Goal: Transaction & Acquisition: Book appointment/travel/reservation

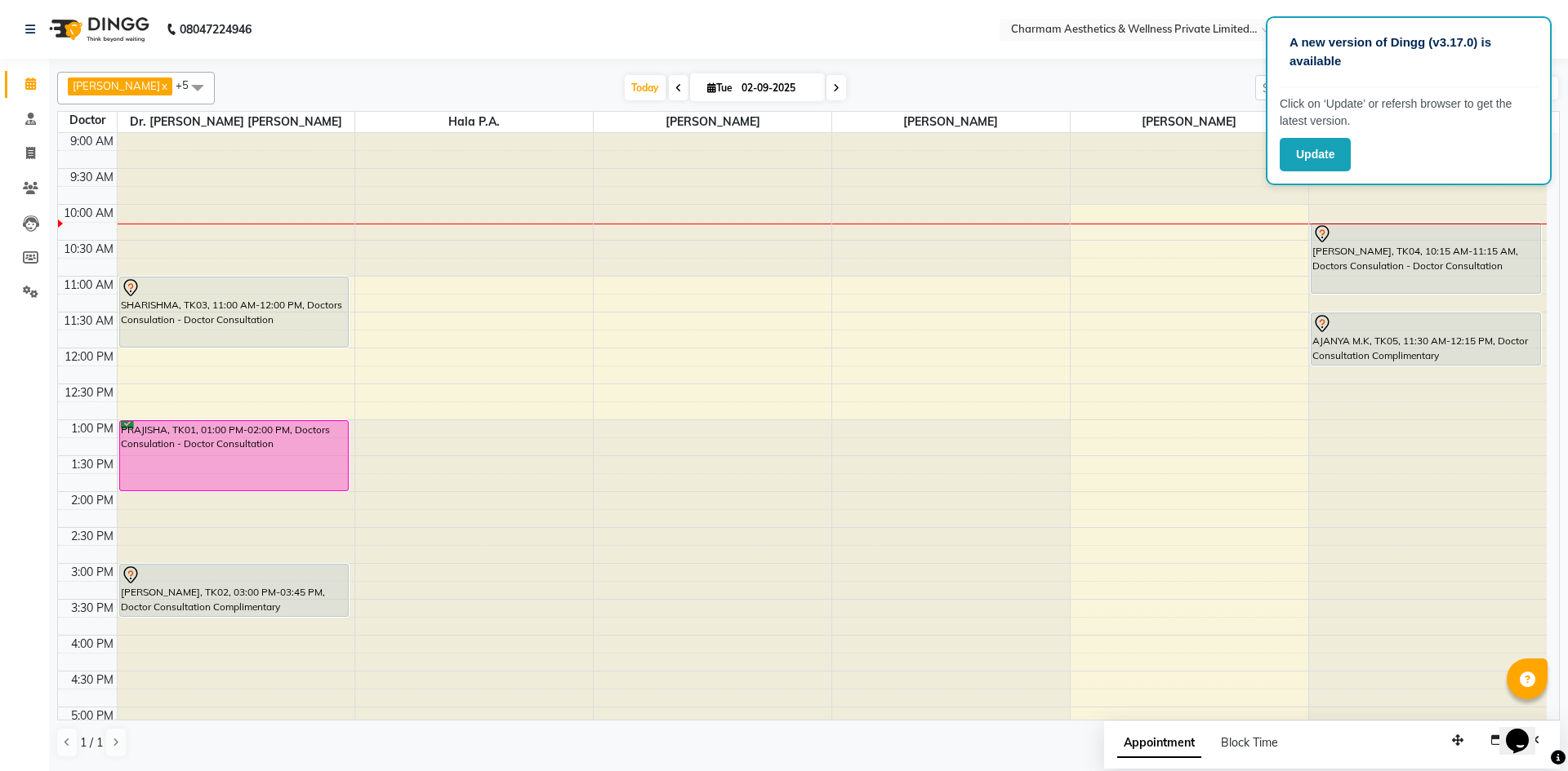
scroll to position [203, 0]
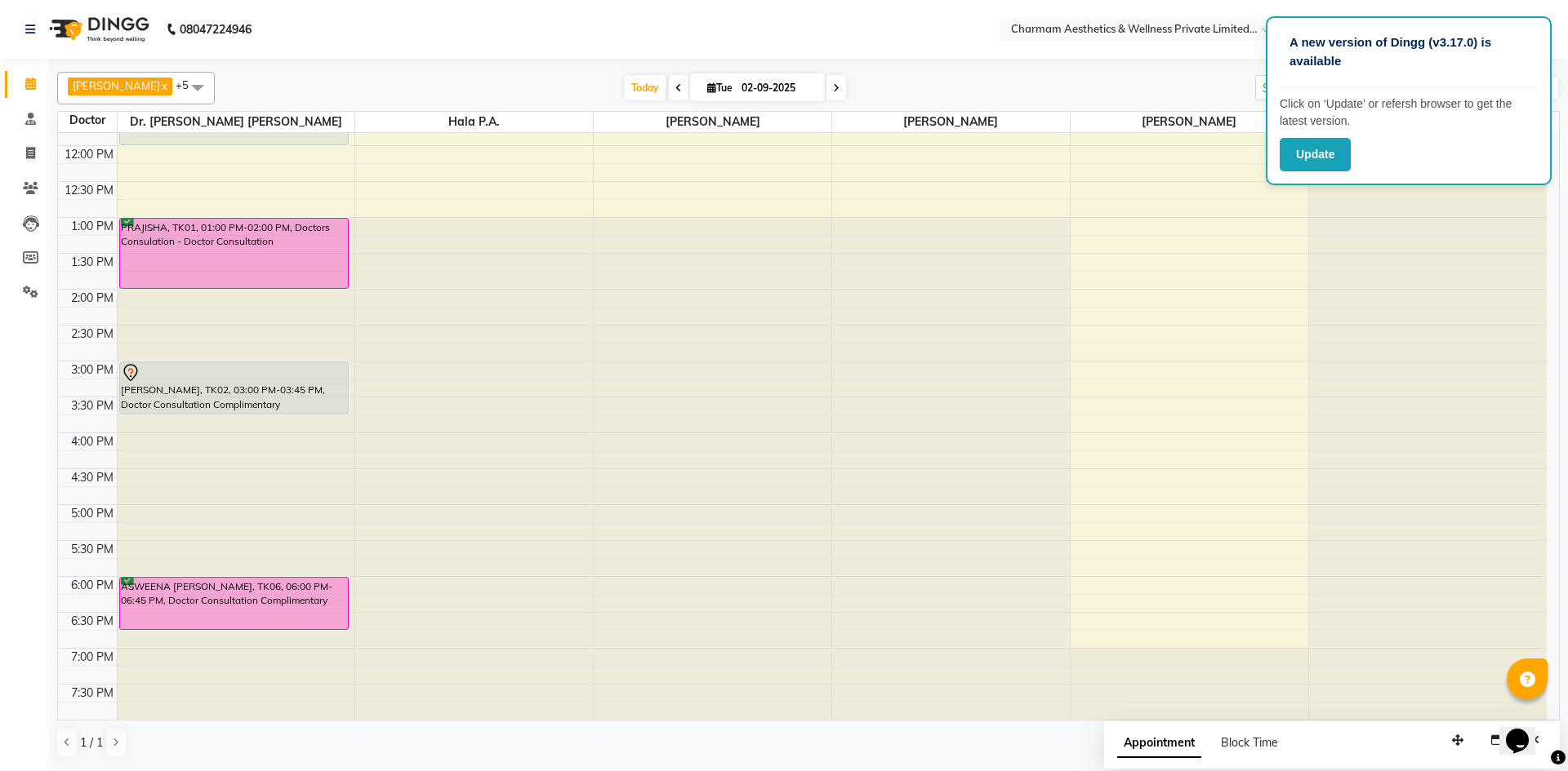
click at [717, 87] on icon at bounding box center [712, 87] width 9 height 10
select select "9"
select select "2025"
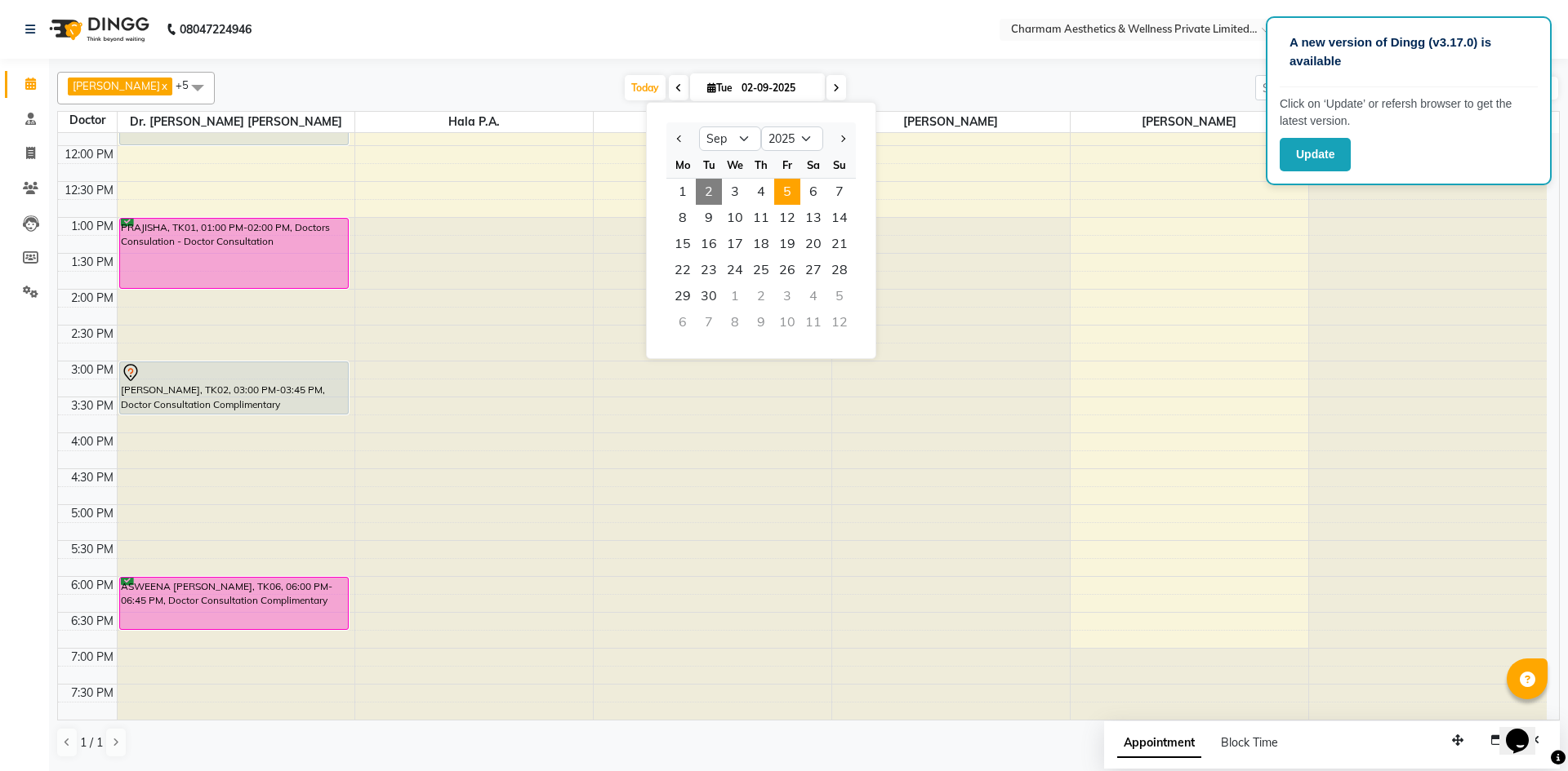
click at [790, 197] on span "5" at bounding box center [787, 191] width 26 height 26
type input "[DATE]"
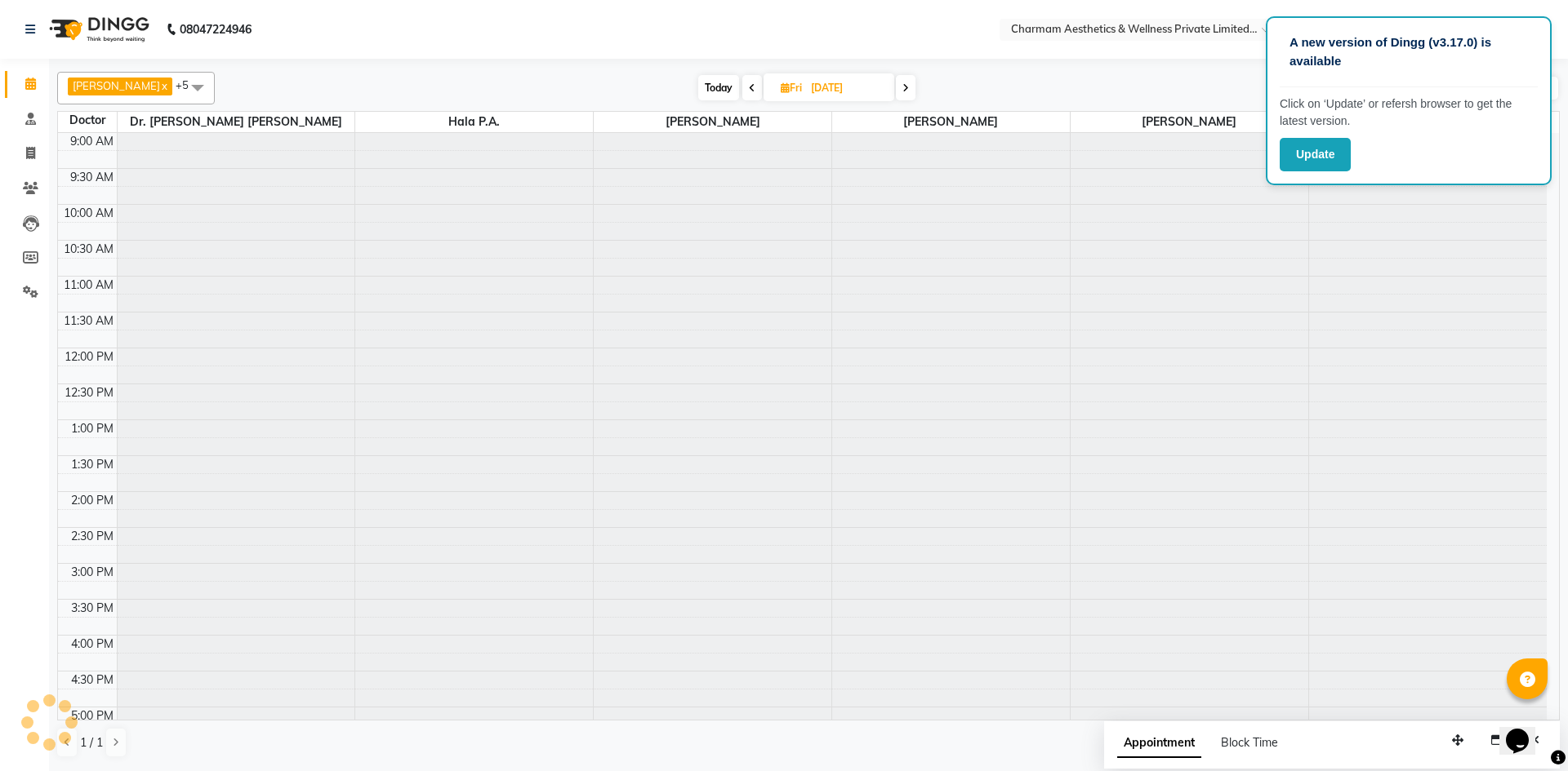
scroll to position [72, 0]
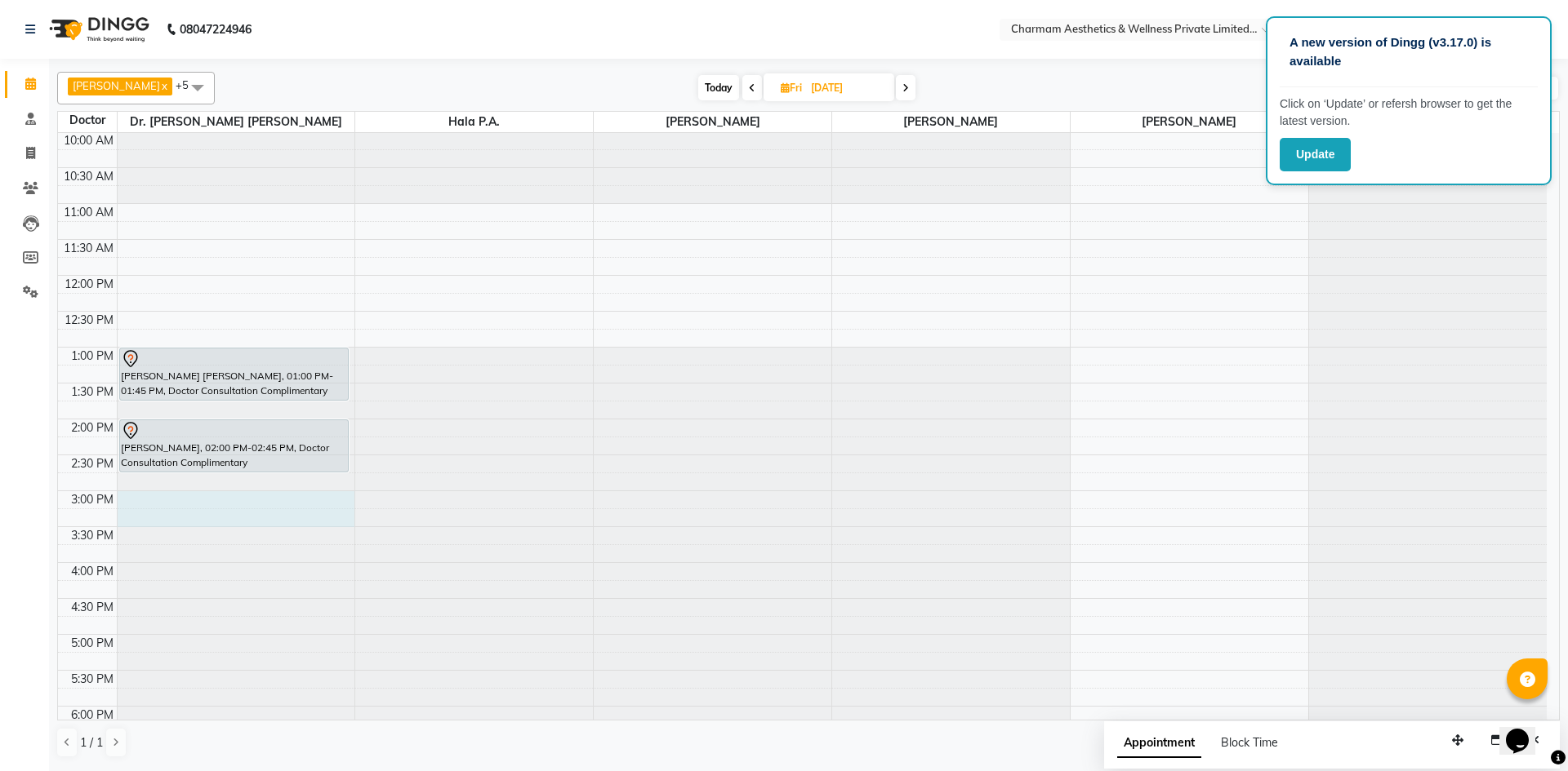
drag, startPoint x: 193, startPoint y: 504, endPoint x: 198, endPoint y: 522, distance: 18.7
click at [198, 60] on div at bounding box center [237, 60] width 238 height 0
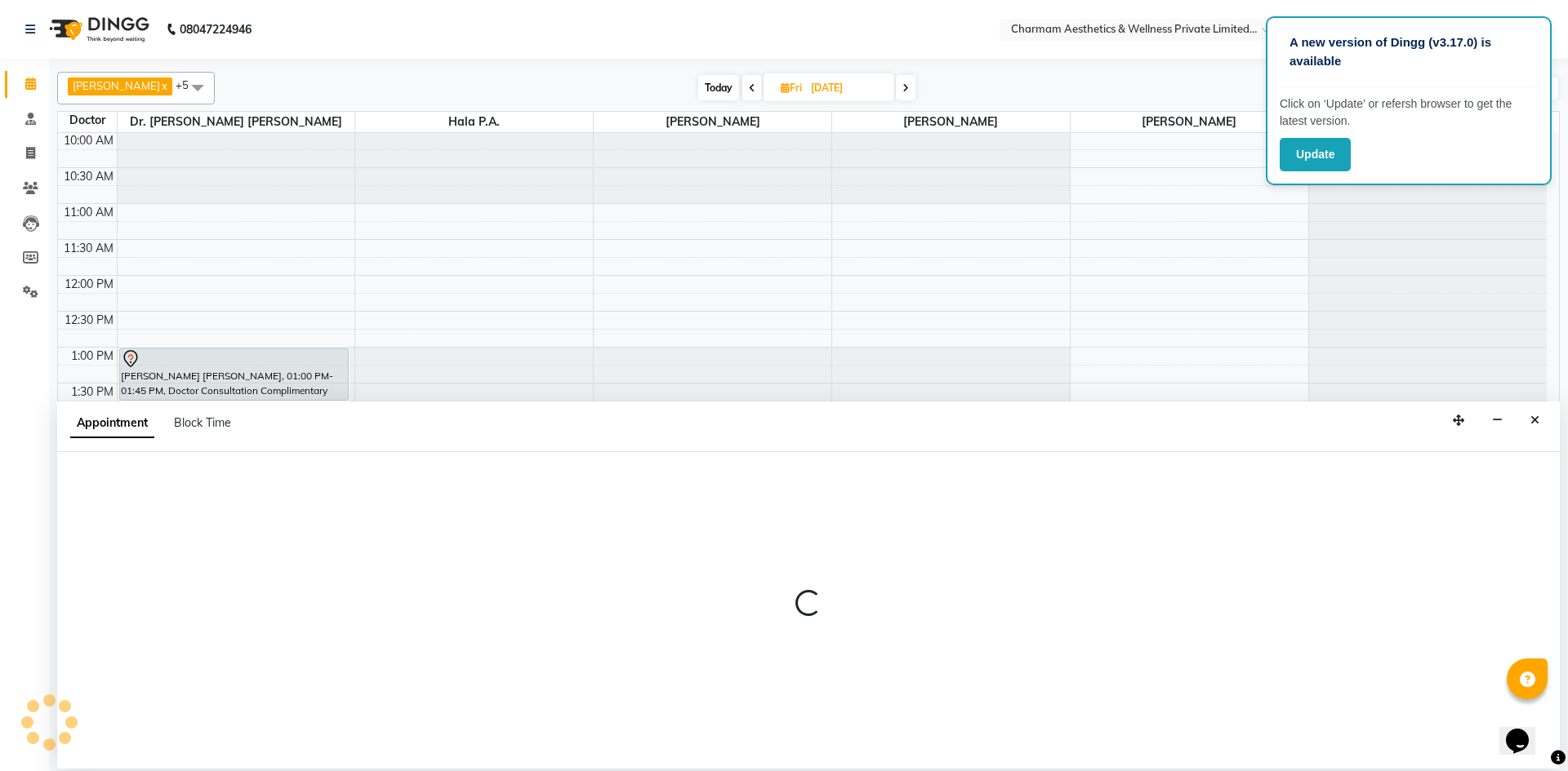
select select "69891"
select select "900"
select select "tentative"
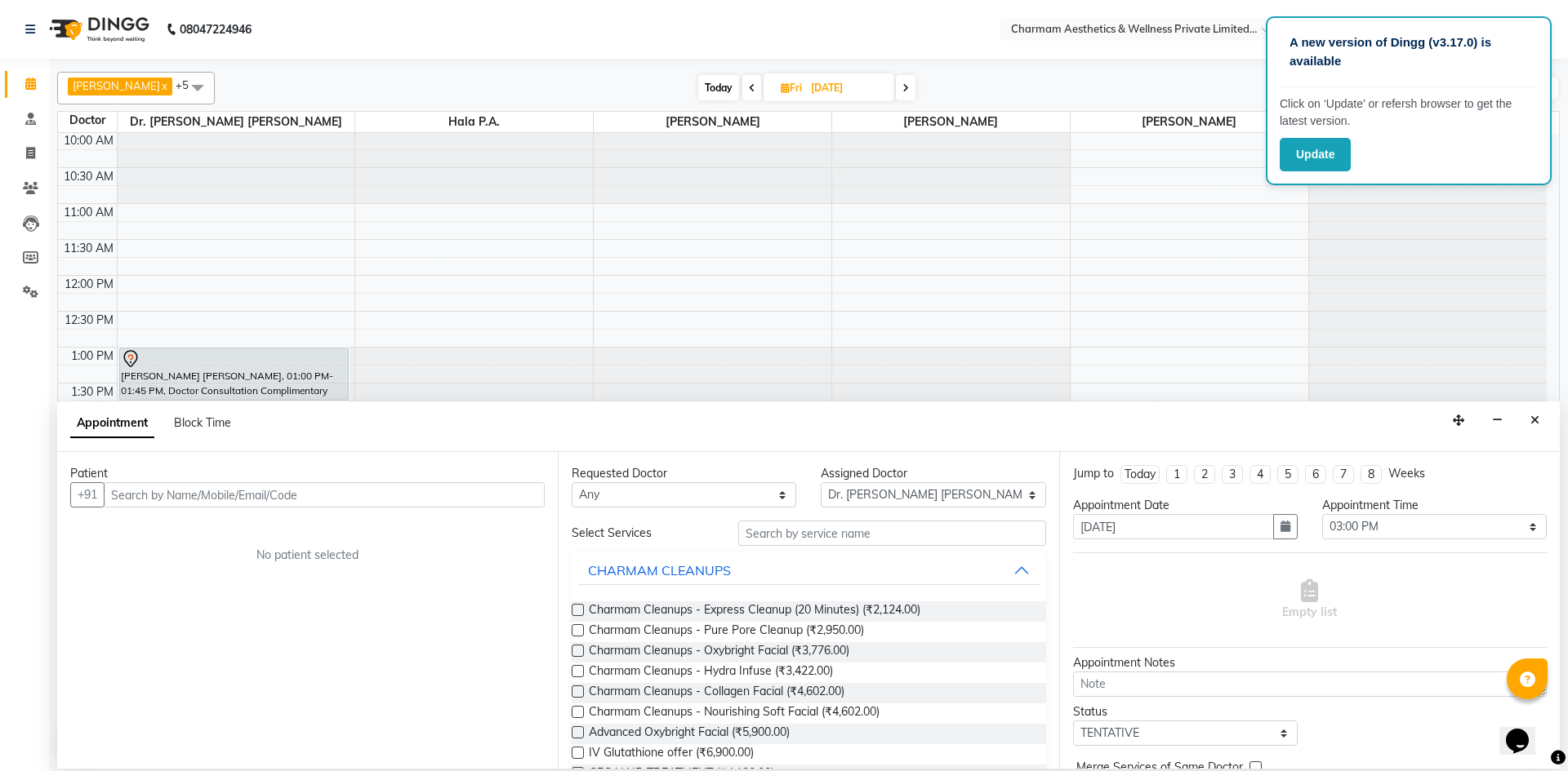
click at [253, 493] on input "text" at bounding box center [324, 494] width 441 height 25
type input "9108407379"
click at [518, 499] on span "Add Patient" at bounding box center [507, 495] width 62 height 15
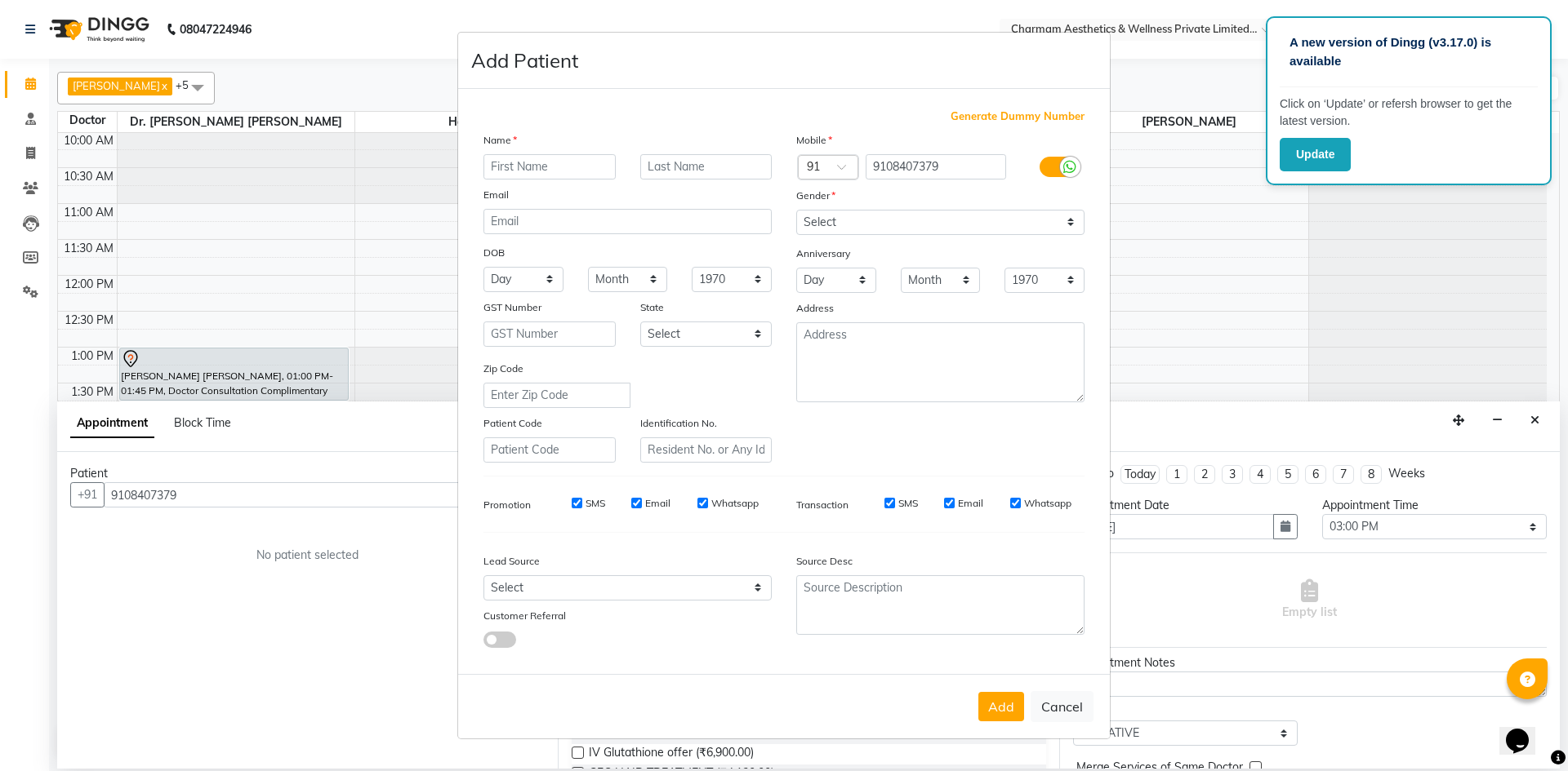
click at [575, 501] on input "SMS" at bounding box center [576, 503] width 10 height 10
checkbox input "false"
click at [636, 504] on input "Email" at bounding box center [636, 503] width 10 height 10
checkbox input "false"
click at [698, 502] on input "Whatsapp" at bounding box center [702, 503] width 10 height 10
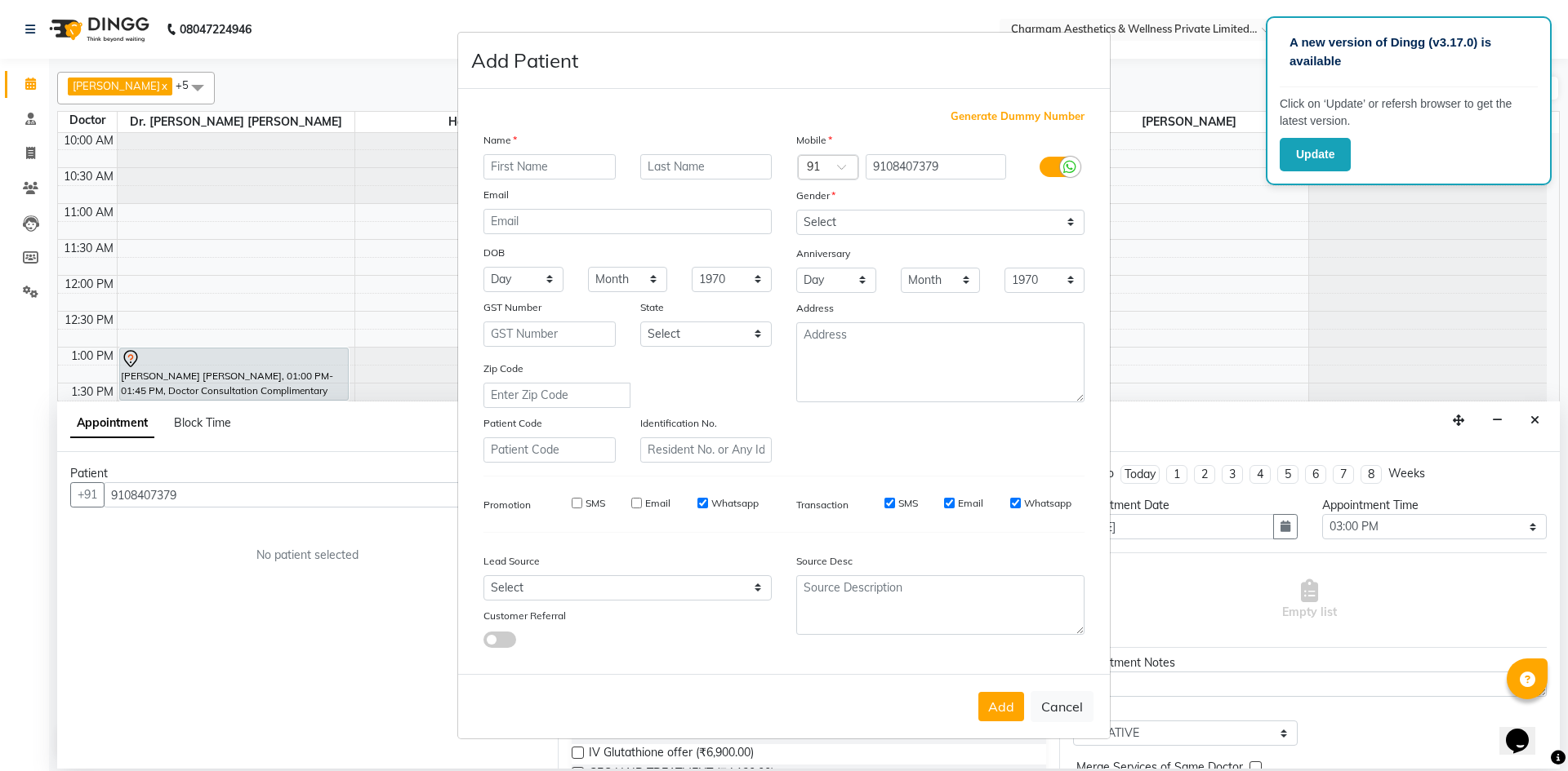
checkbox input "false"
click at [889, 501] on input "SMS" at bounding box center [889, 503] width 10 height 10
checkbox input "false"
click at [949, 504] on input "Email" at bounding box center [949, 503] width 10 height 10
checkbox input "false"
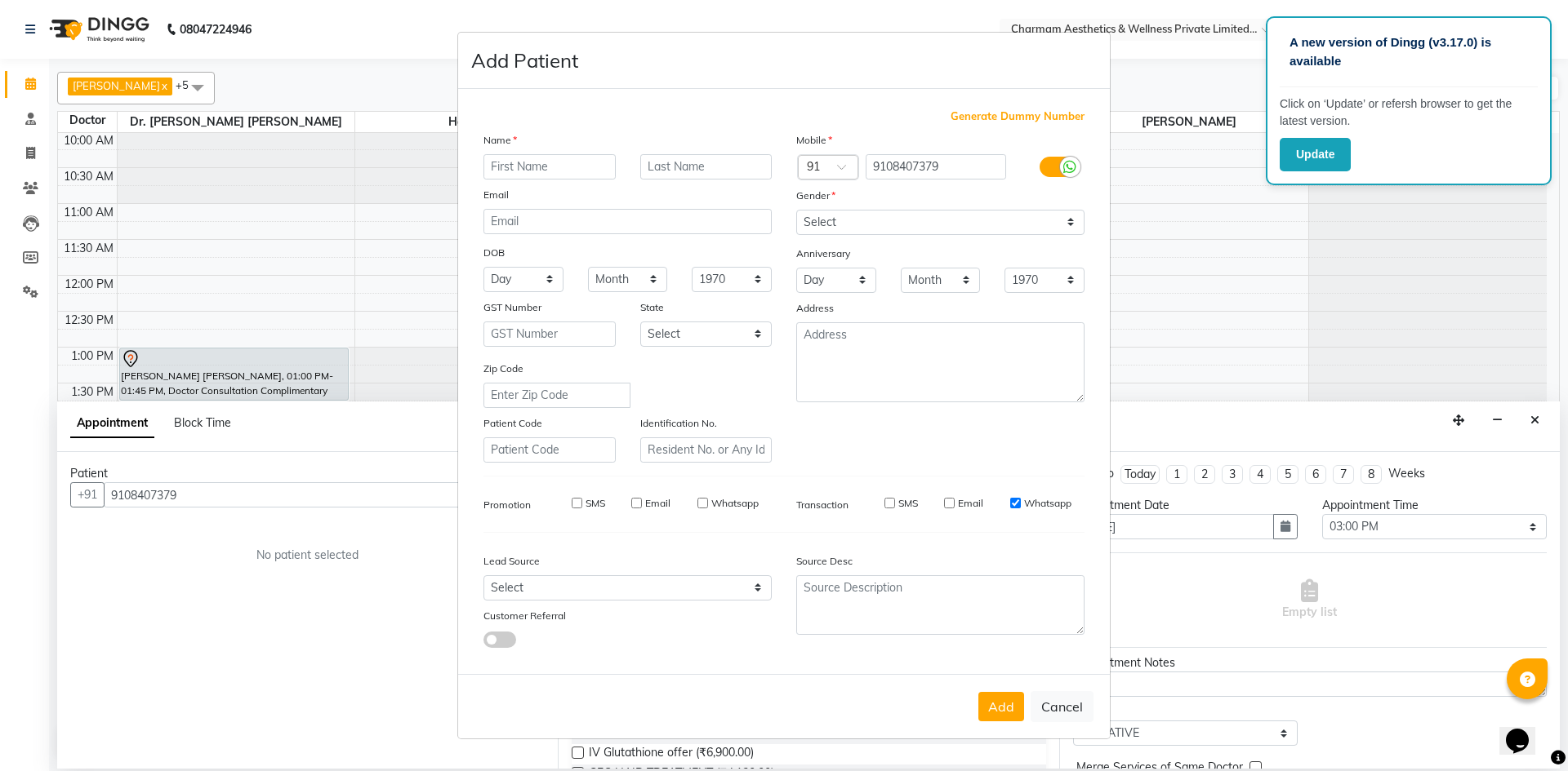
drag, startPoint x: 1012, startPoint y: 503, endPoint x: 931, endPoint y: 436, distance: 105.1
click at [1010, 503] on input "Whatsapp" at bounding box center [1015, 503] width 10 height 10
checkbox input "false"
click at [586, 158] on input "text" at bounding box center [549, 166] width 132 height 25
type input "[PERSON_NAME]"
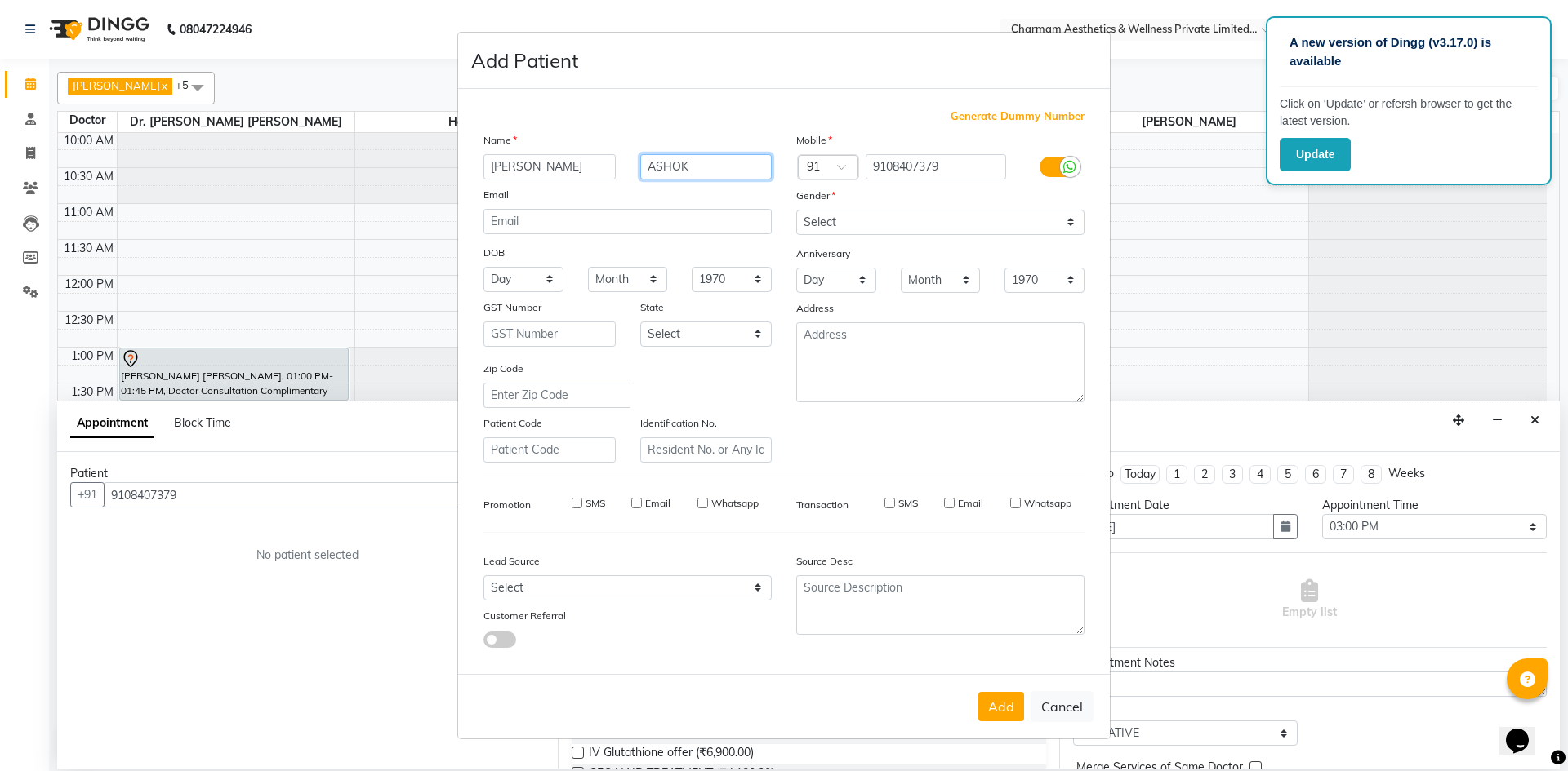
type input "ASHOK"
click at [507, 164] on input "[PERSON_NAME]" at bounding box center [549, 166] width 132 height 25
type input "GAURI"
click at [859, 227] on select "Select [DEMOGRAPHIC_DATA] [DEMOGRAPHIC_DATA] Other Prefer Not To Say" at bounding box center [941, 222] width 288 height 25
select select "[DEMOGRAPHIC_DATA]"
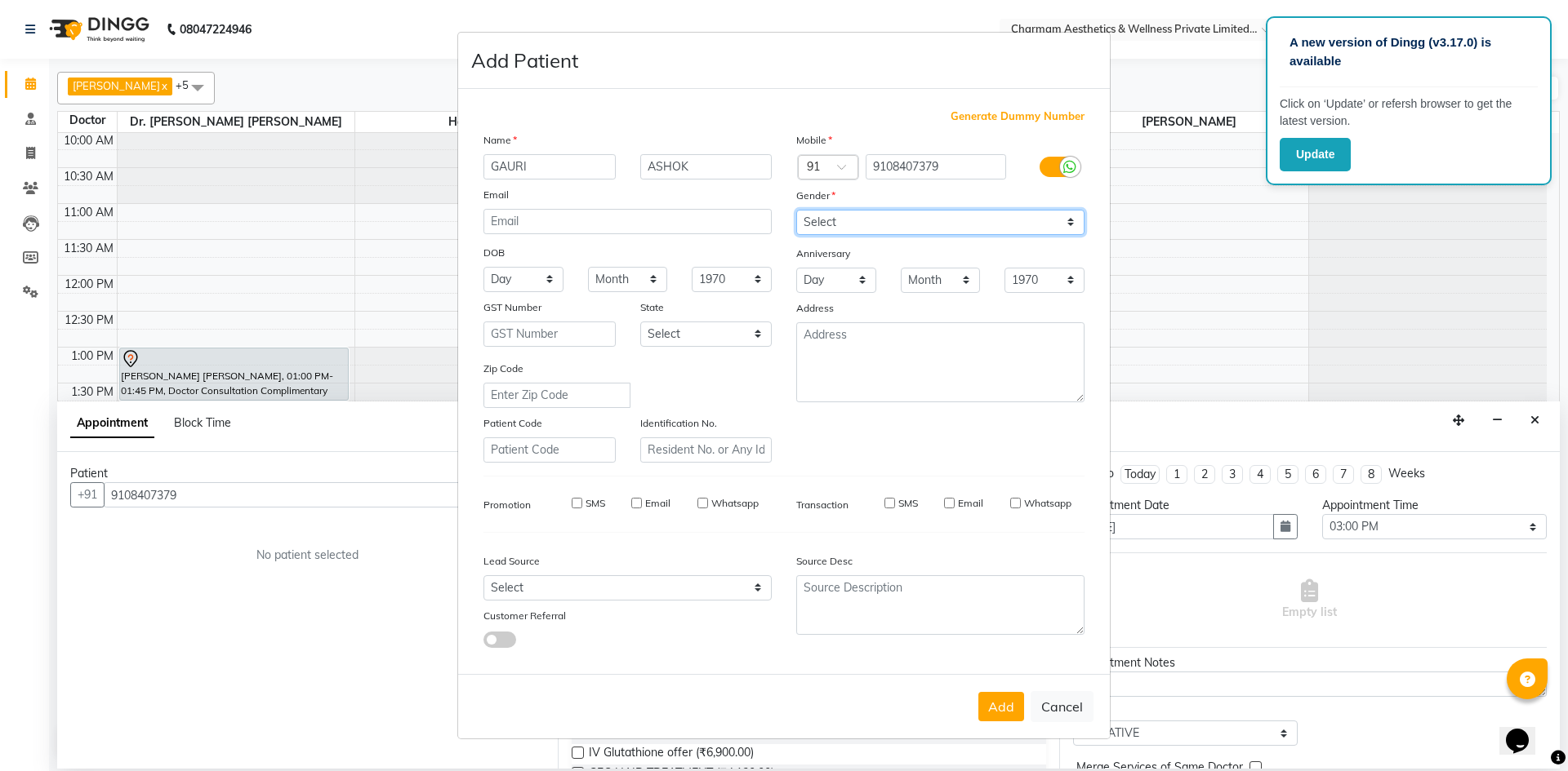
click at [797, 210] on select "Select [DEMOGRAPHIC_DATA] [DEMOGRAPHIC_DATA] Other Prefer Not To Say" at bounding box center [941, 222] width 288 height 25
click at [989, 716] on button "Add" at bounding box center [1001, 707] width 46 height 30
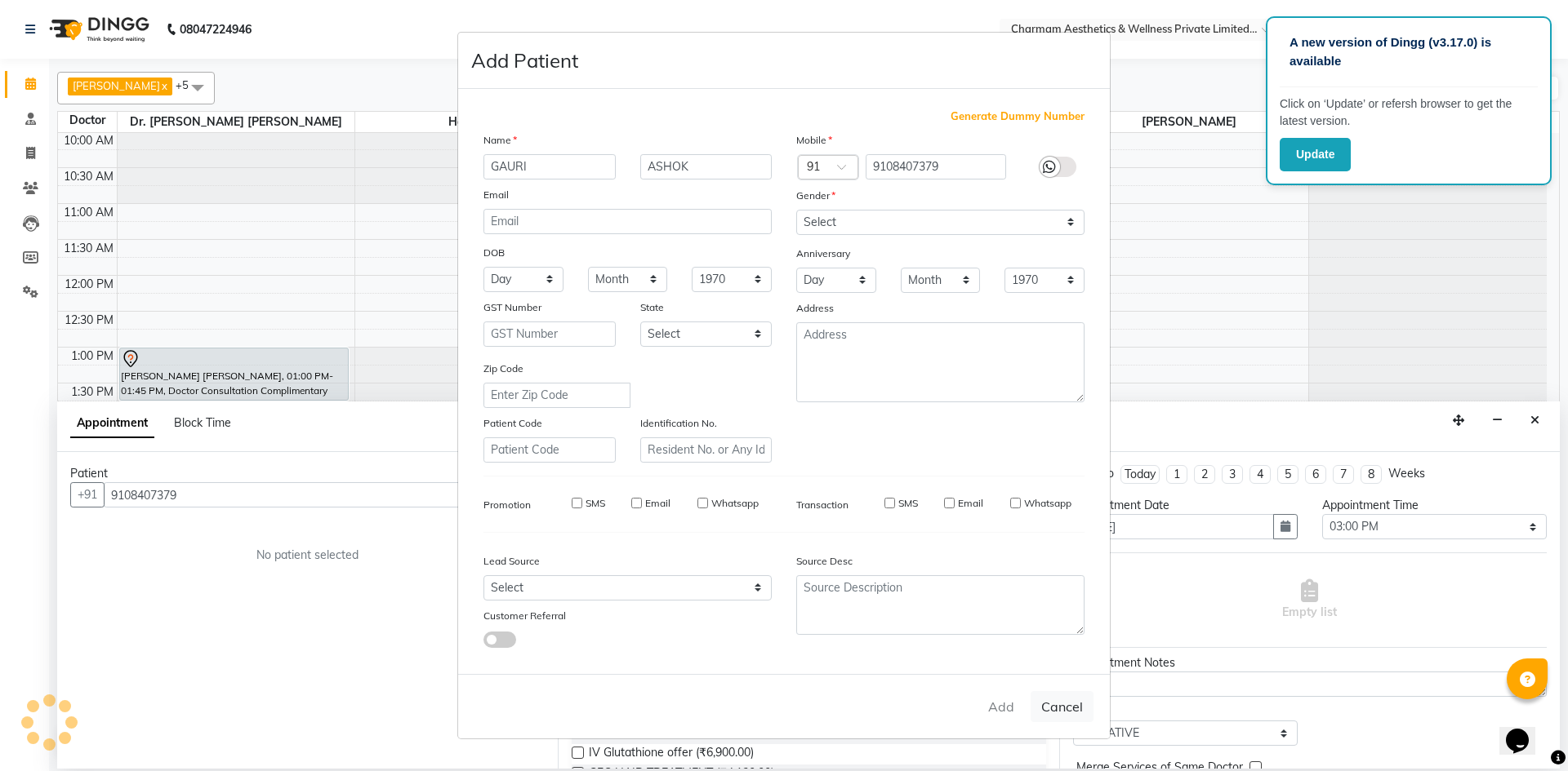
select select
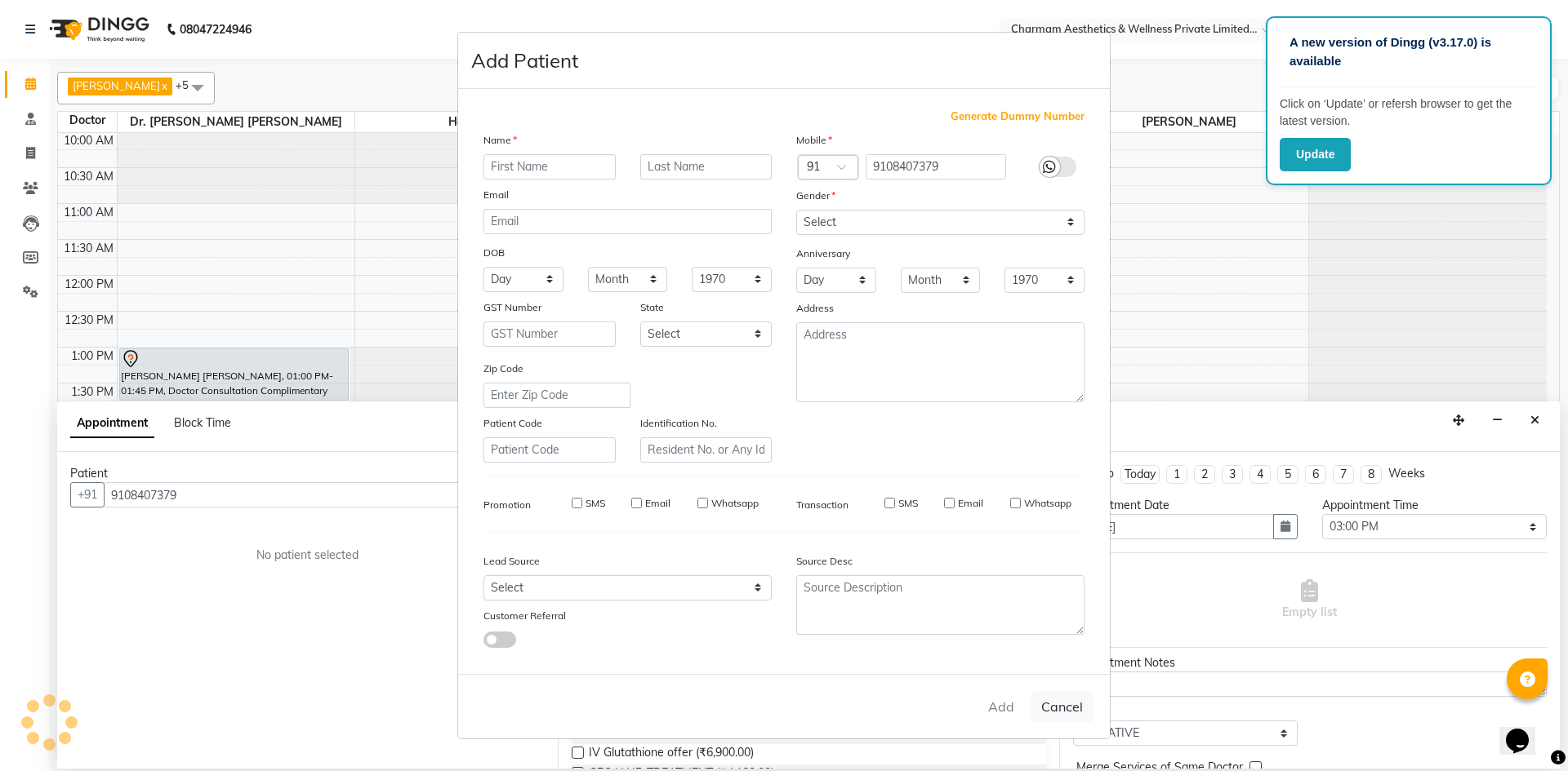
select select
checkbox input "false"
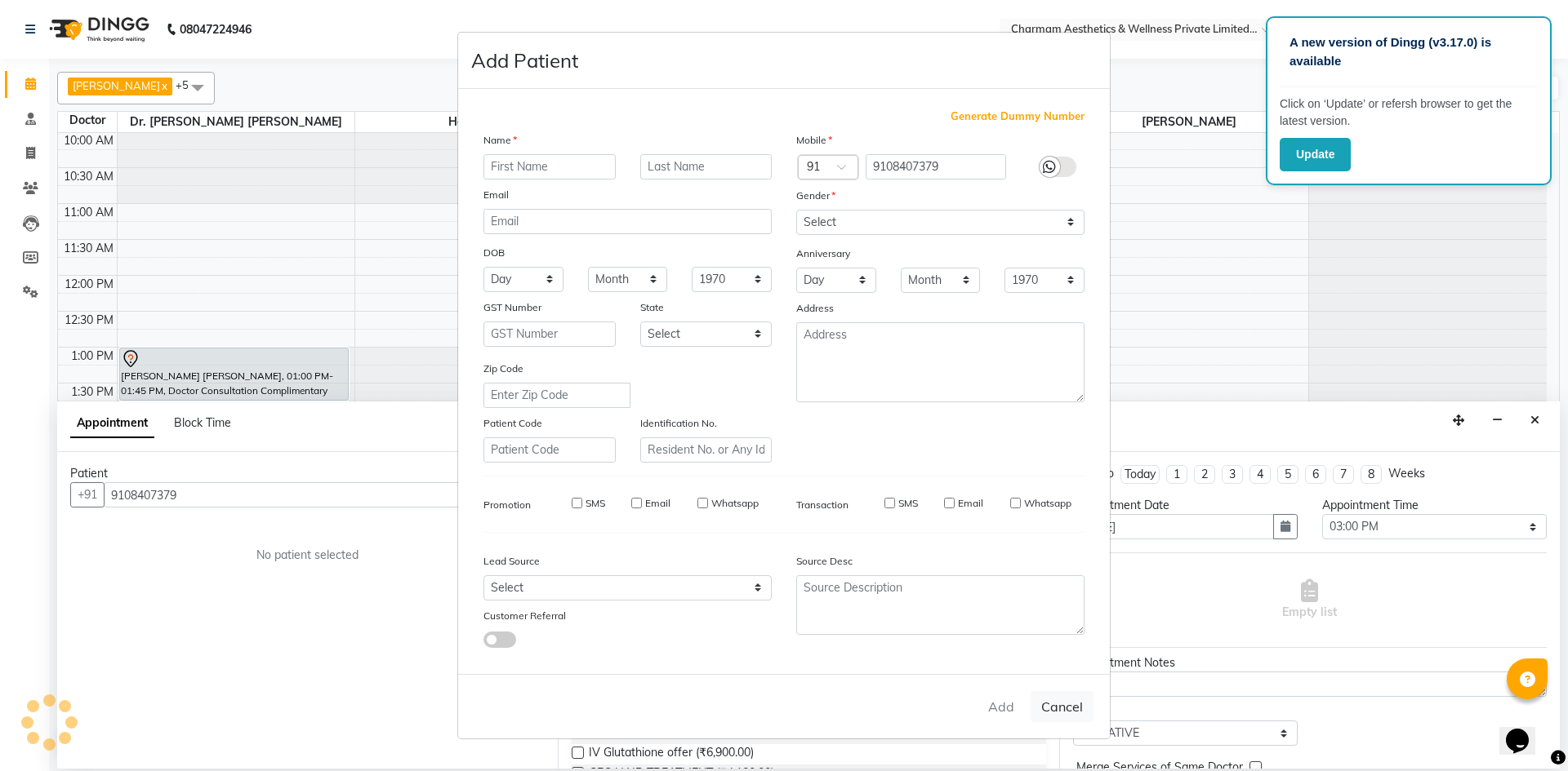
checkbox input "false"
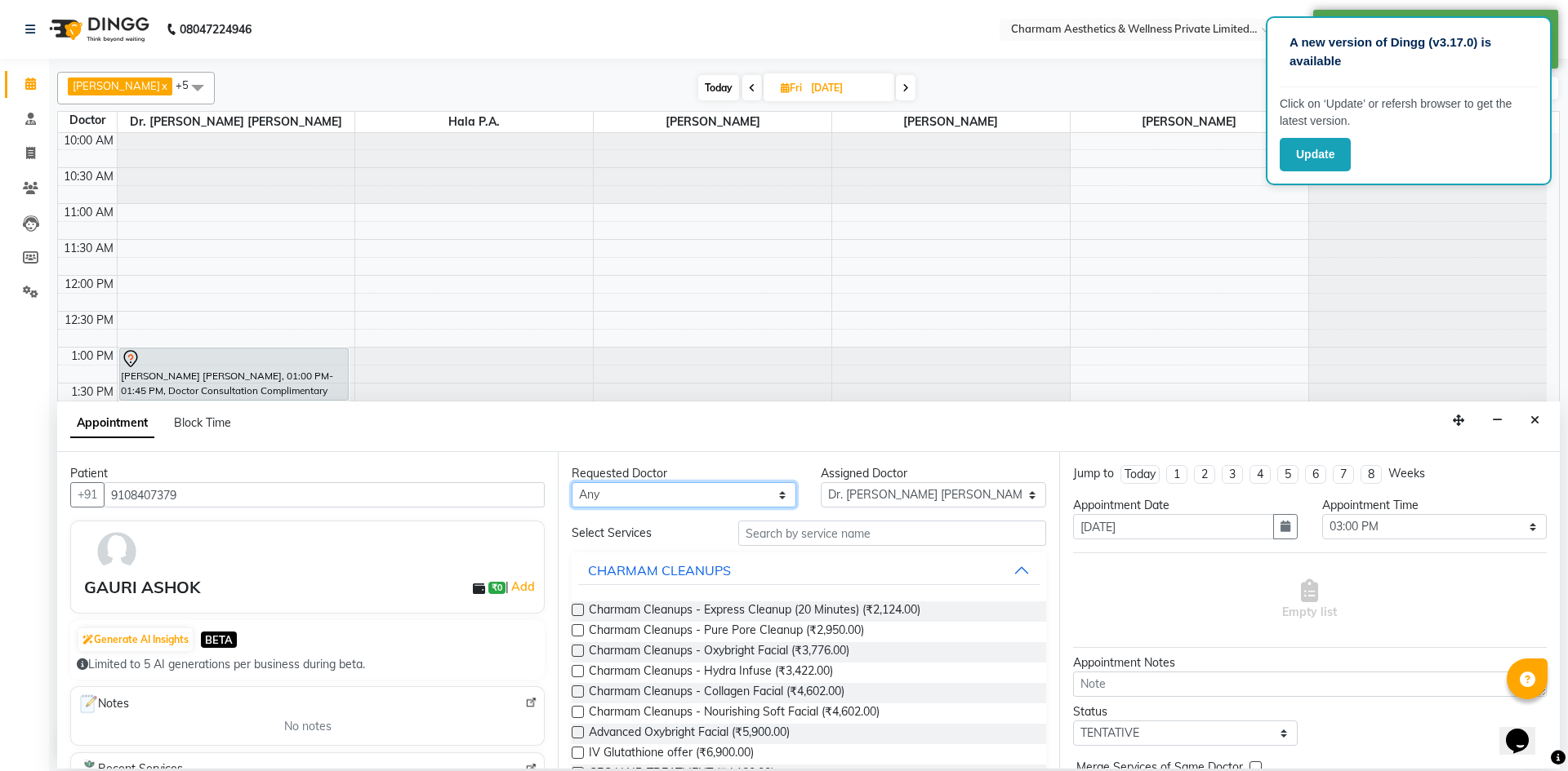
click at [738, 494] on select "Any [PERSON_NAME] K Dr. [PERSON_NAME] [PERSON_NAME] [PERSON_NAME] [PERSON_NAME]…" at bounding box center [684, 494] width 225 height 25
select select "69891"
click at [572, 482] on select "Any [PERSON_NAME] K Dr. [PERSON_NAME] [PERSON_NAME] [PERSON_NAME] [PERSON_NAME]…" at bounding box center [684, 494] width 225 height 25
click at [867, 534] on input "text" at bounding box center [891, 533] width 308 height 25
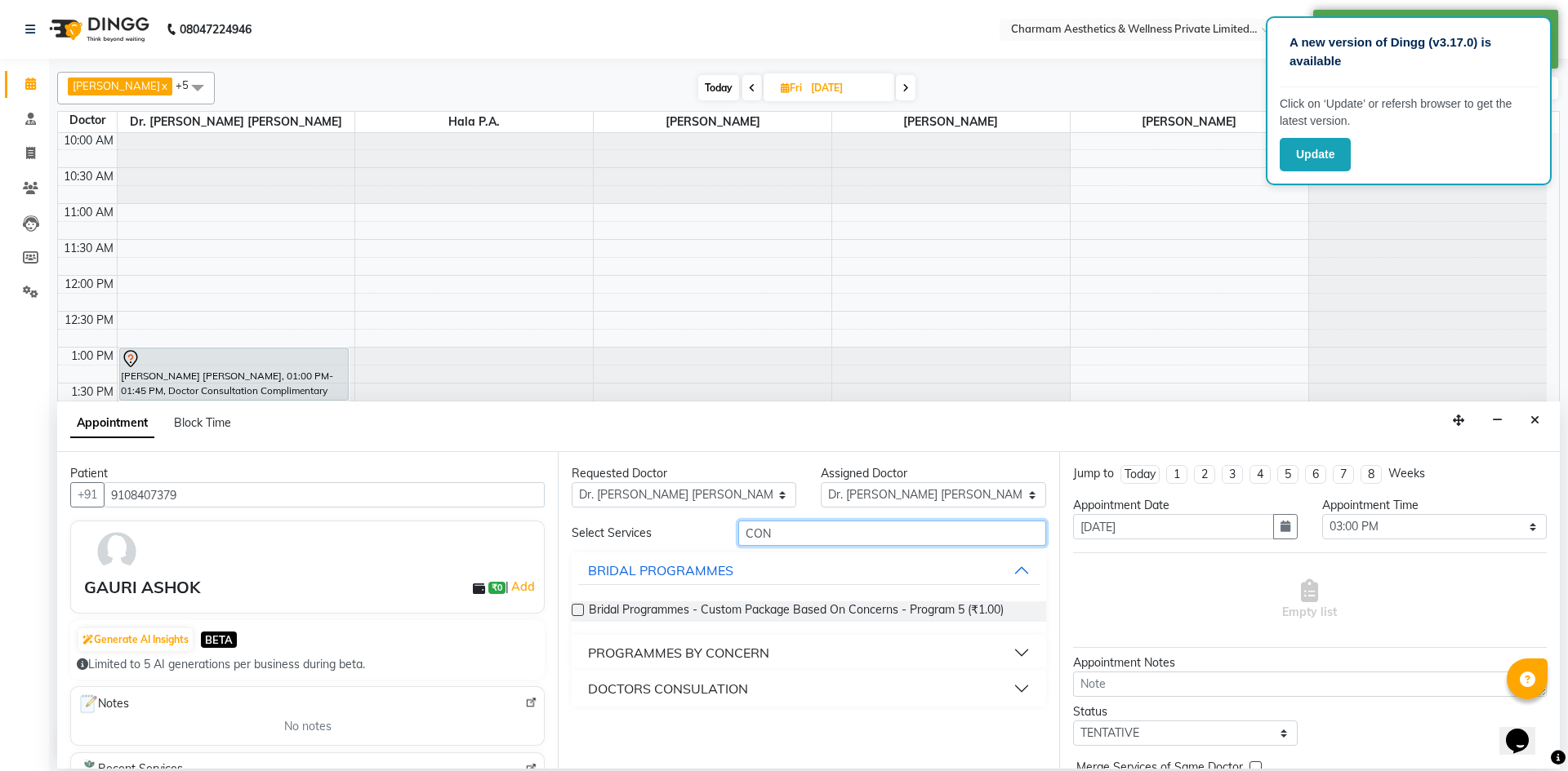
type input "CON"
click at [916, 685] on button "DOCTORS CONSULATION" at bounding box center [809, 689] width 461 height 30
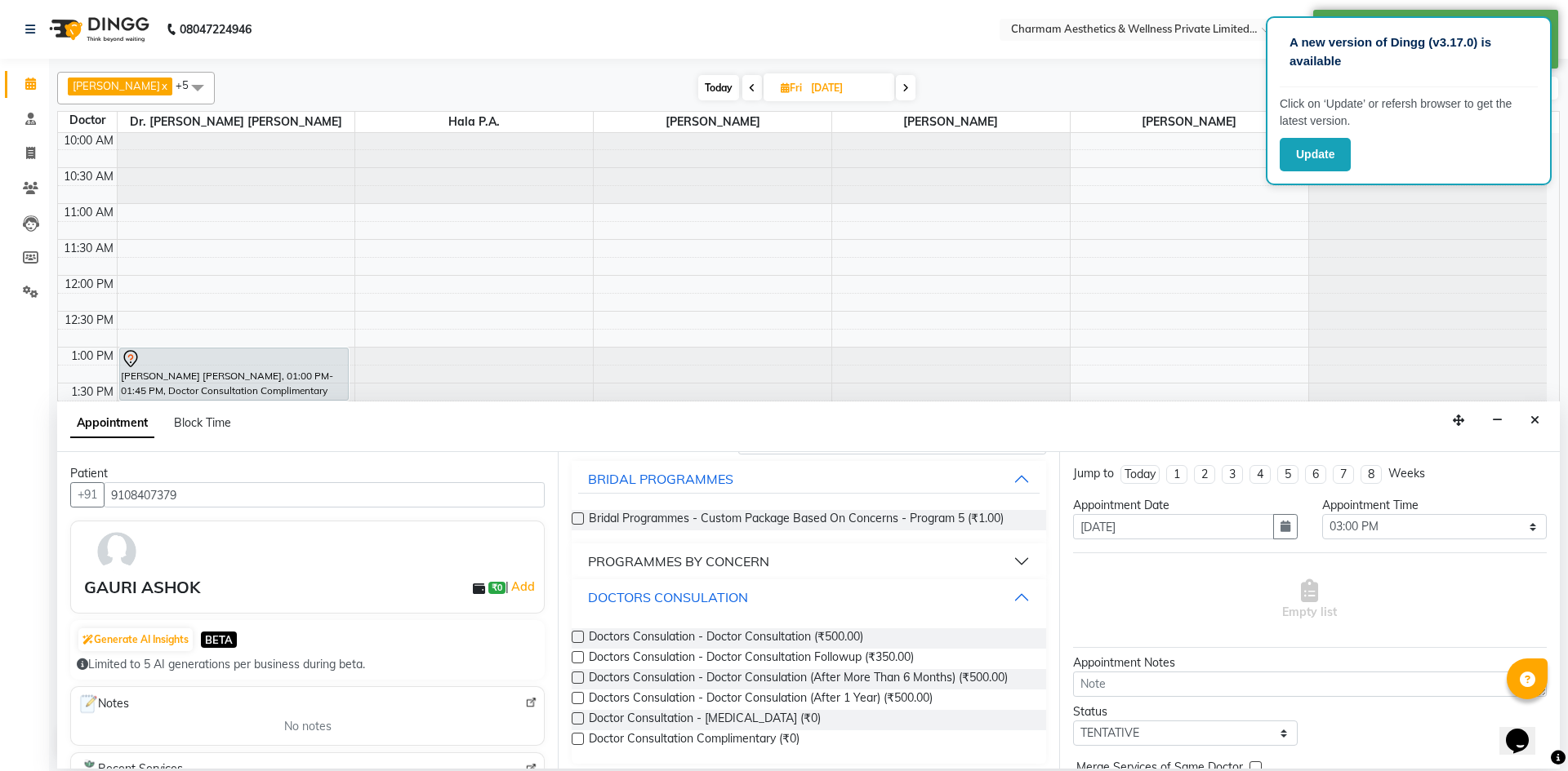
scroll to position [98, 0]
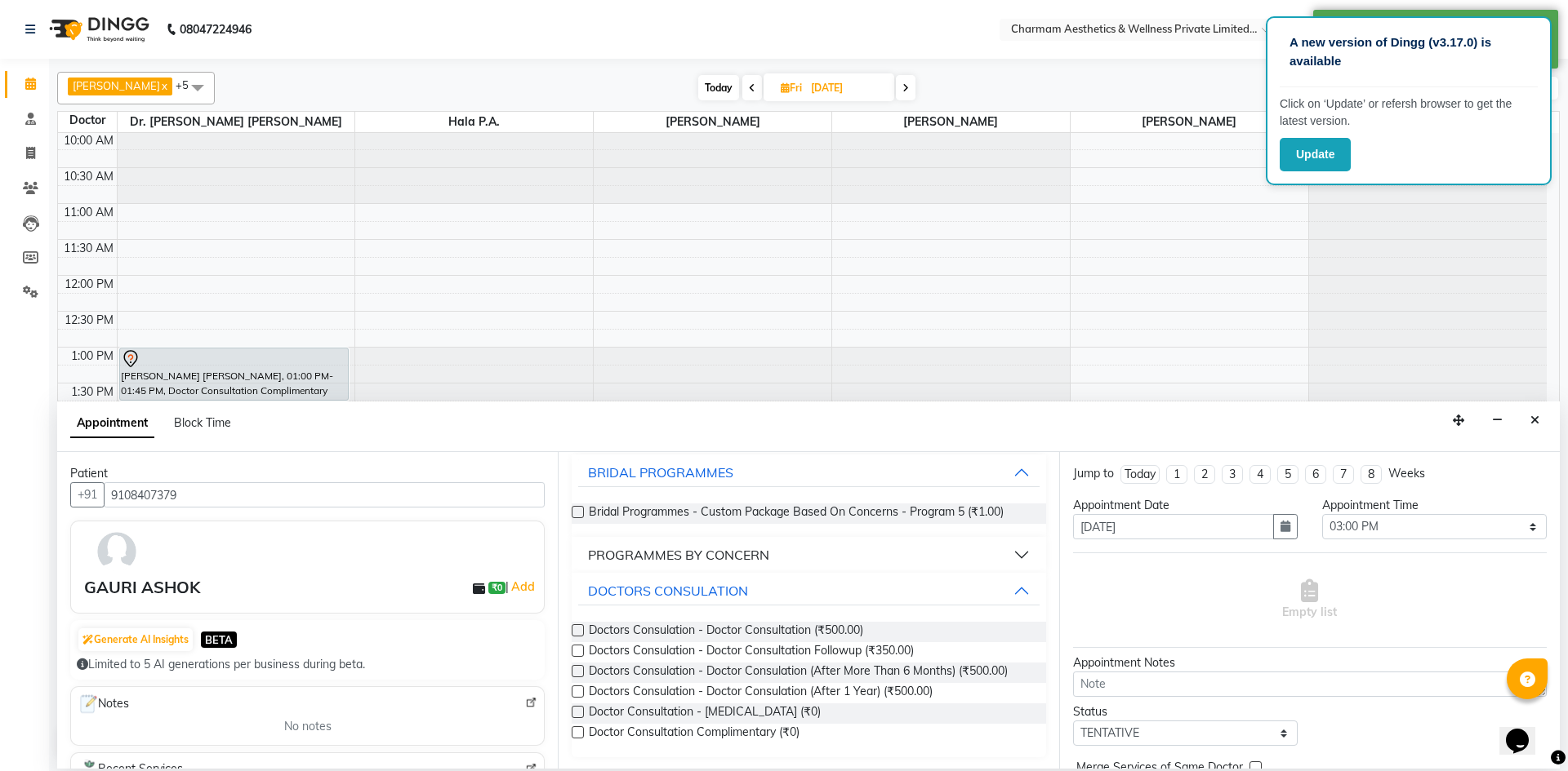
click at [581, 733] on label at bounding box center [577, 732] width 12 height 12
click at [581, 733] on input "checkbox" at bounding box center [576, 734] width 10 height 10
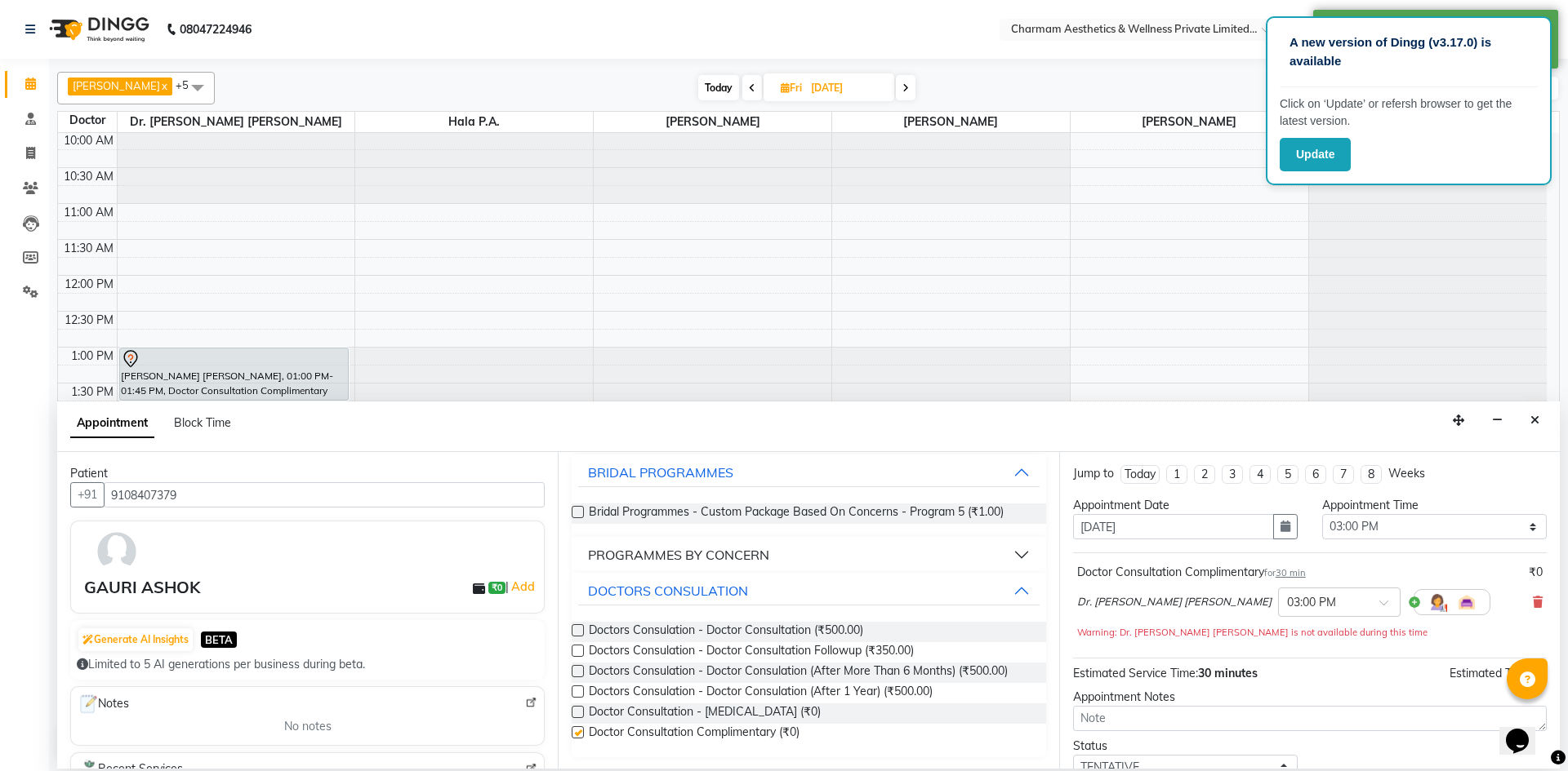
checkbox input "false"
click at [1244, 718] on textarea at bounding box center [1310, 718] width 474 height 25
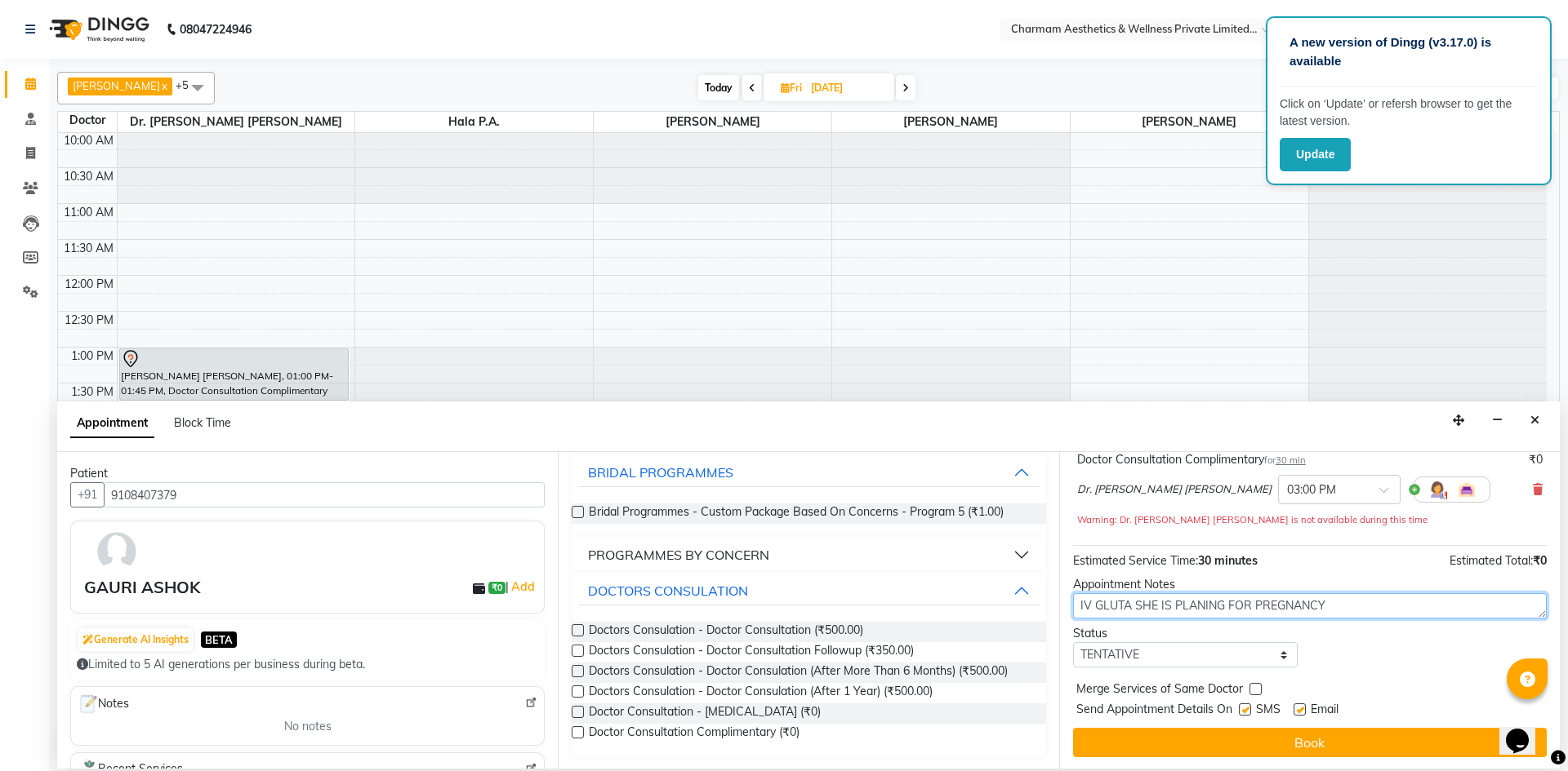
scroll to position [114, 0]
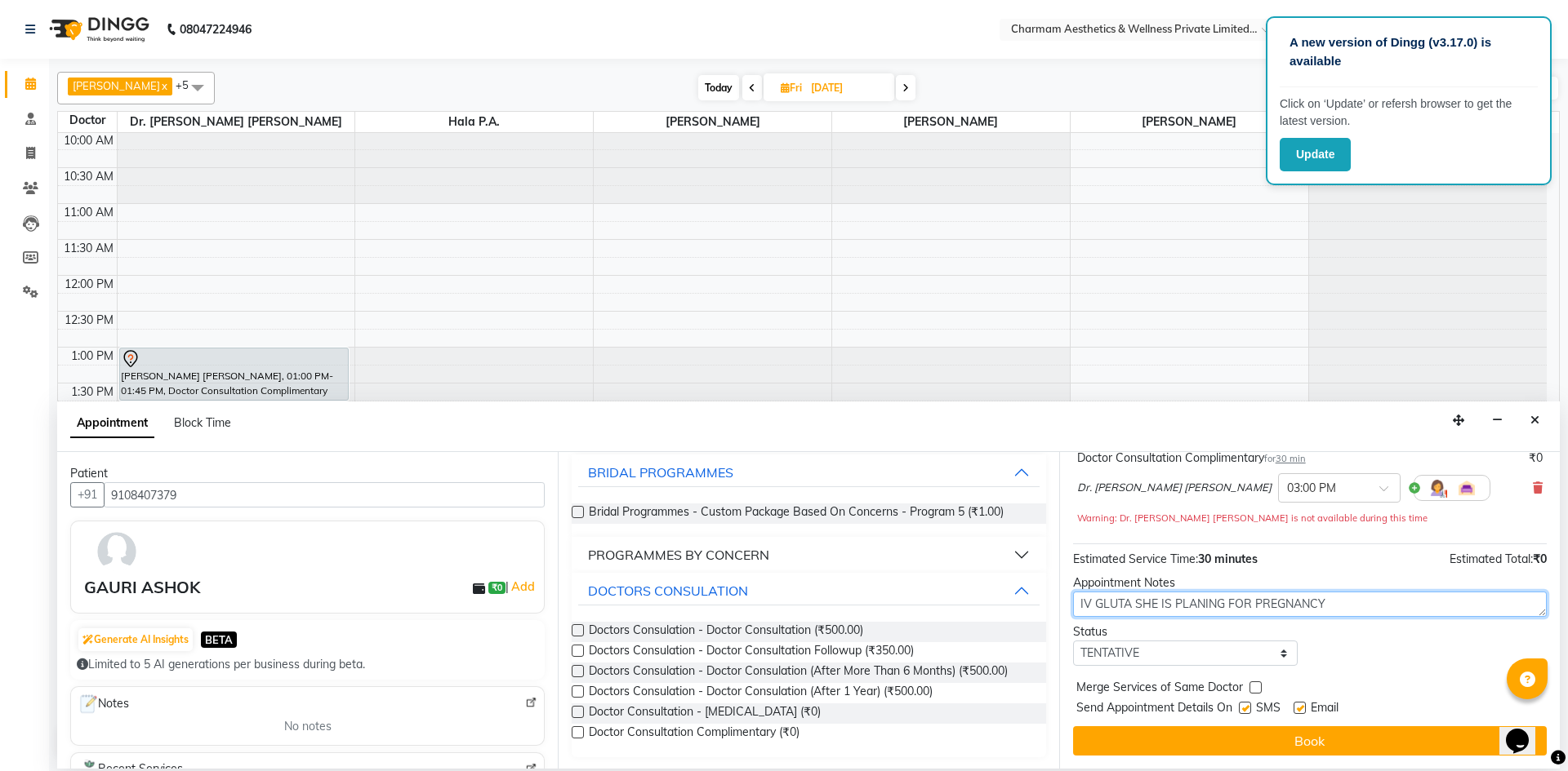
type textarea "IV GLUTA SHE IS PLANING FOR PREGNANCY"
click at [1247, 706] on label at bounding box center [1245, 708] width 12 height 12
click at [1247, 706] on input "checkbox" at bounding box center [1244, 709] width 10 height 10
checkbox input "false"
click at [1300, 711] on label at bounding box center [1299, 708] width 12 height 12
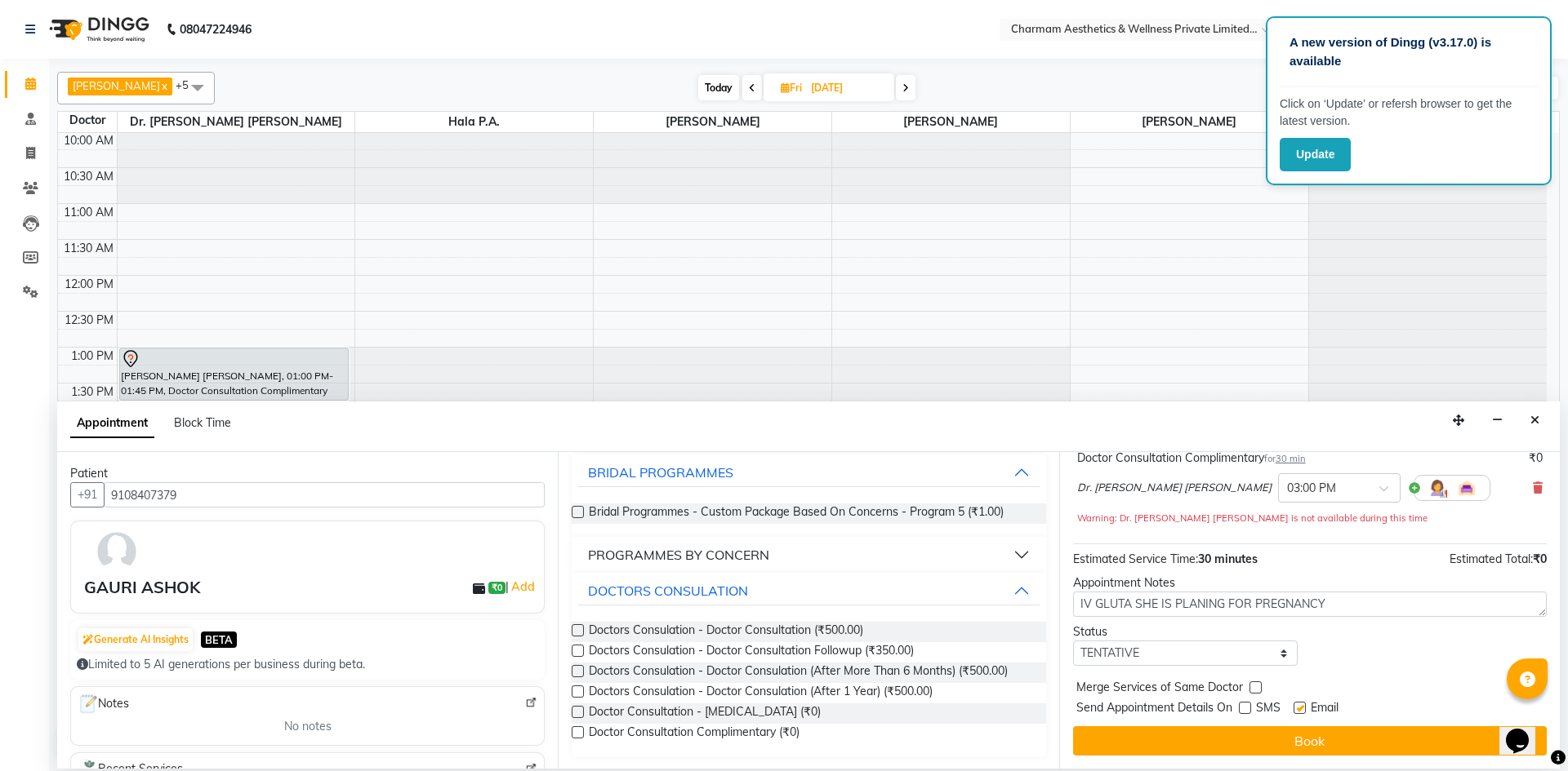
click at [1300, 711] on input "checkbox" at bounding box center [1298, 709] width 10 height 10
checkbox input "false"
click at [1304, 738] on button "Book" at bounding box center [1310, 741] width 474 height 30
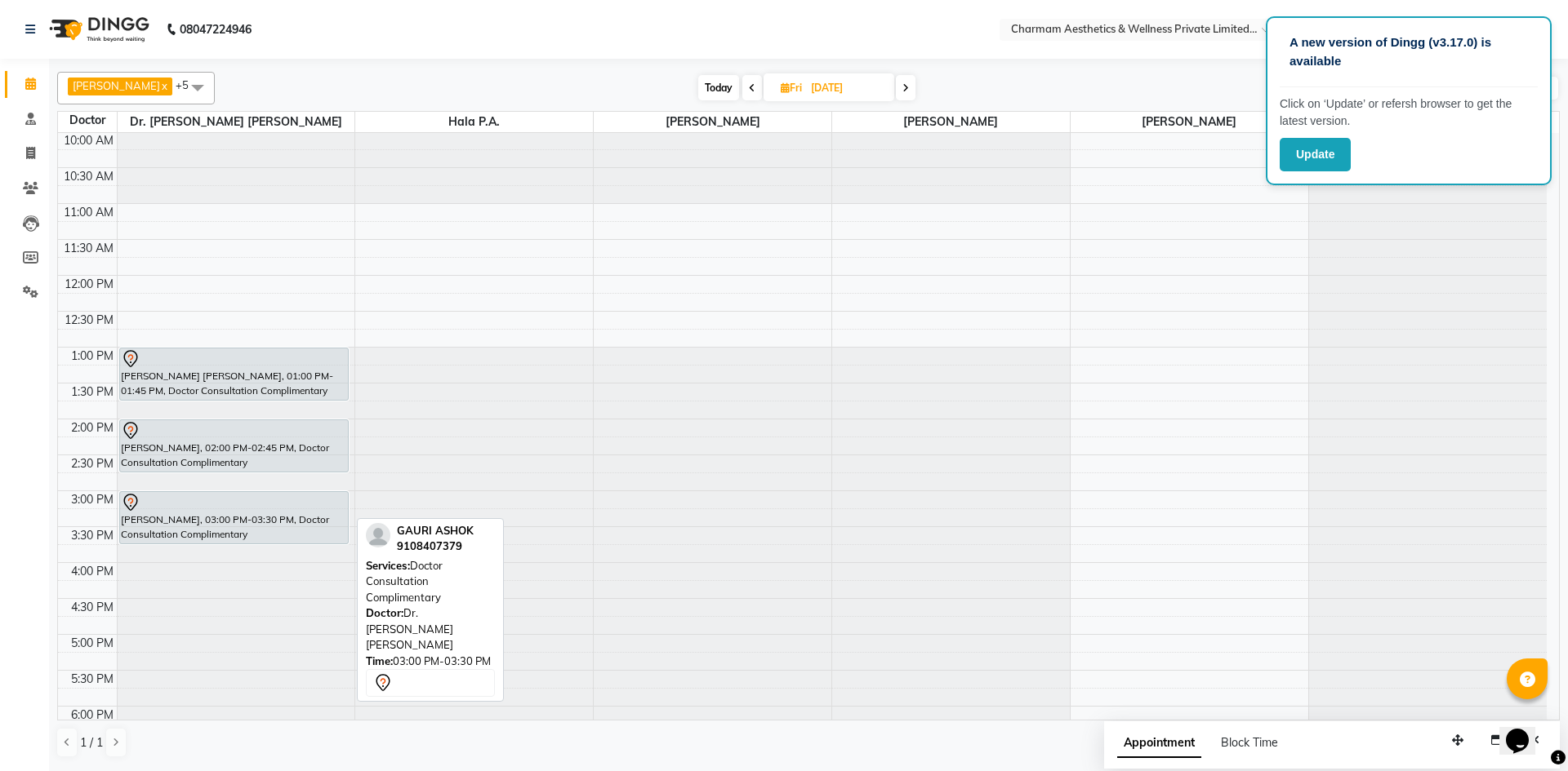
click at [301, 532] on div "[PERSON_NAME] [PERSON_NAME], 01:00 PM-01:45 PM, Doctor Consultation Complimenta…" at bounding box center [237, 455] width 238 height 790
